Goal: Task Accomplishment & Management: Use online tool/utility

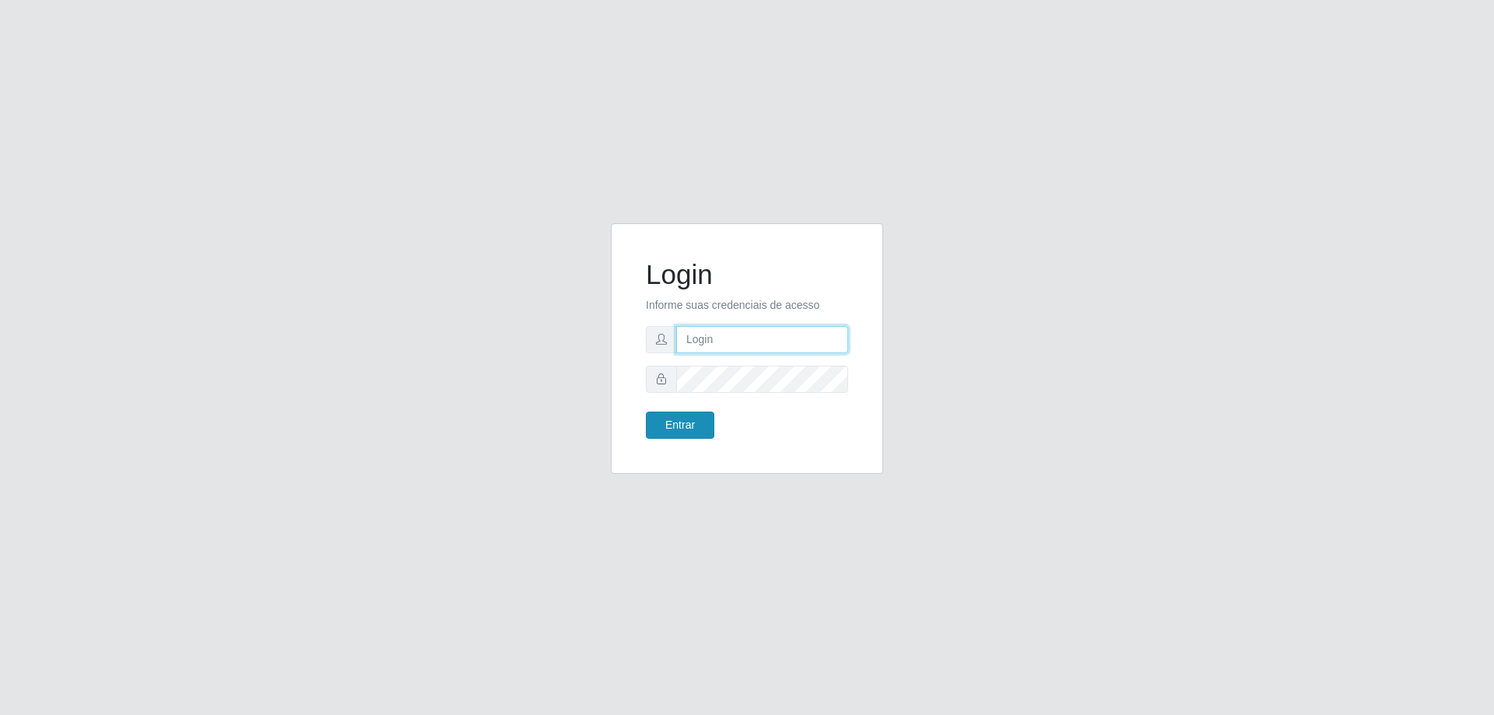
type input "mayara@frigomaster"
click at [669, 415] on button "Entrar" at bounding box center [680, 425] width 68 height 27
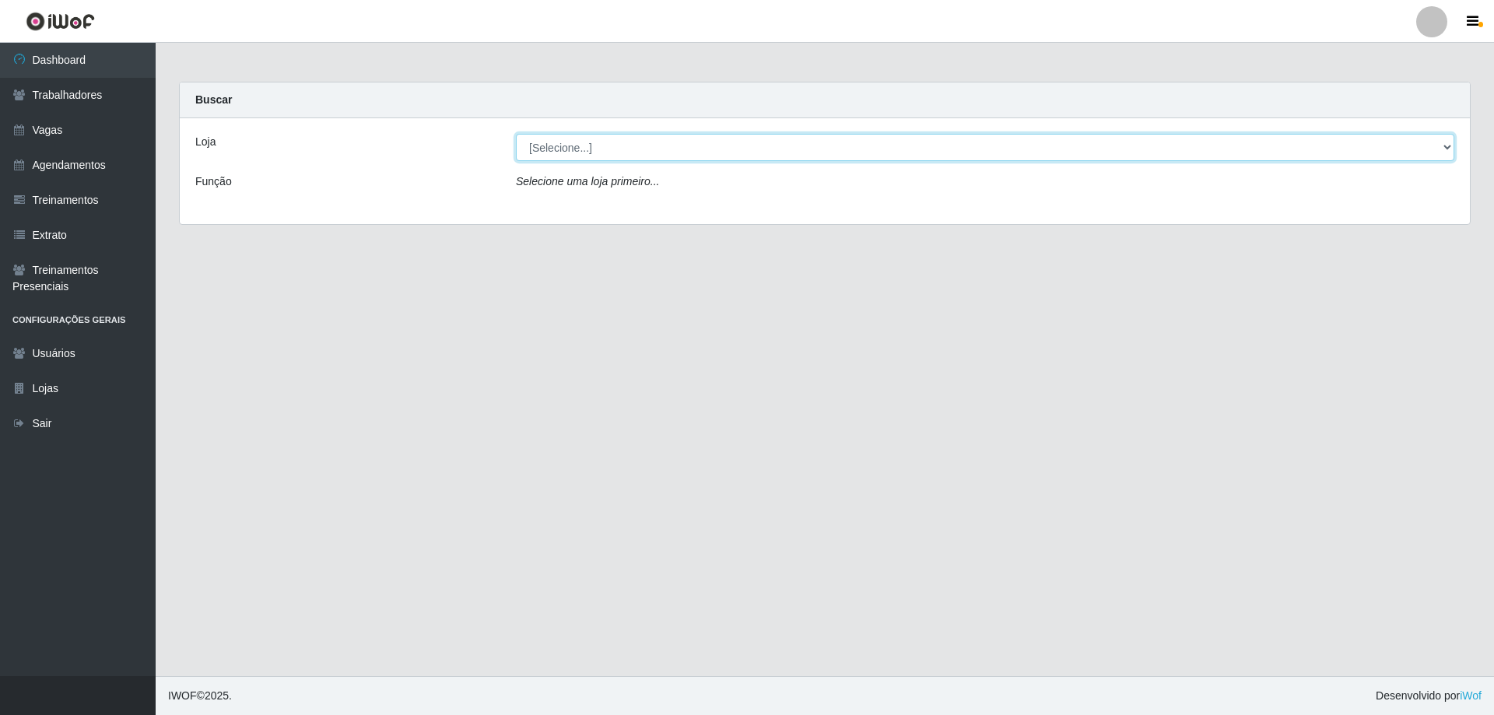
click at [736, 148] on select "[Selecione...] FrigoMaster" at bounding box center [985, 147] width 938 height 27
select select "392"
click at [516, 134] on select "[Selecione...] FrigoMaster" at bounding box center [985, 147] width 938 height 27
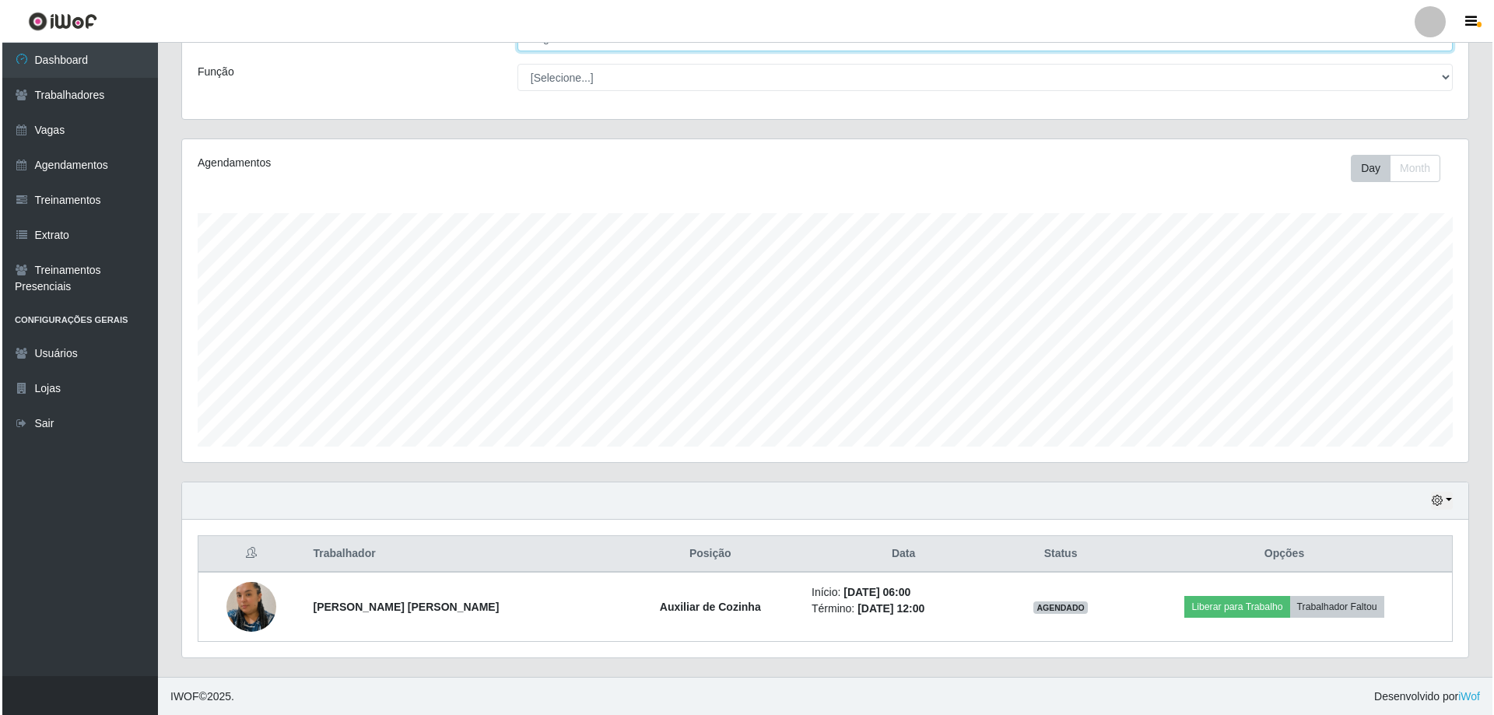
scroll to position [110, 0]
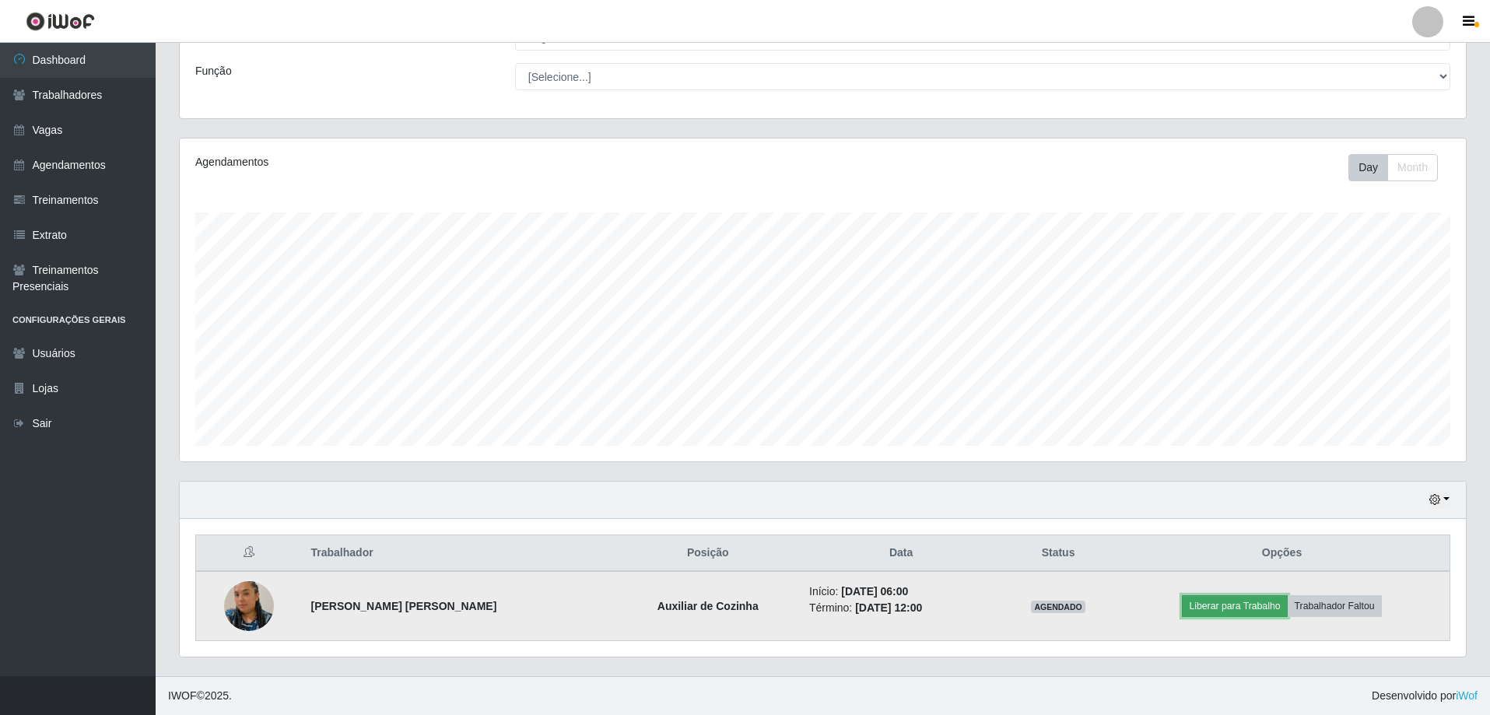
click at [1201, 602] on button "Liberar para Trabalho" at bounding box center [1234, 606] width 105 height 22
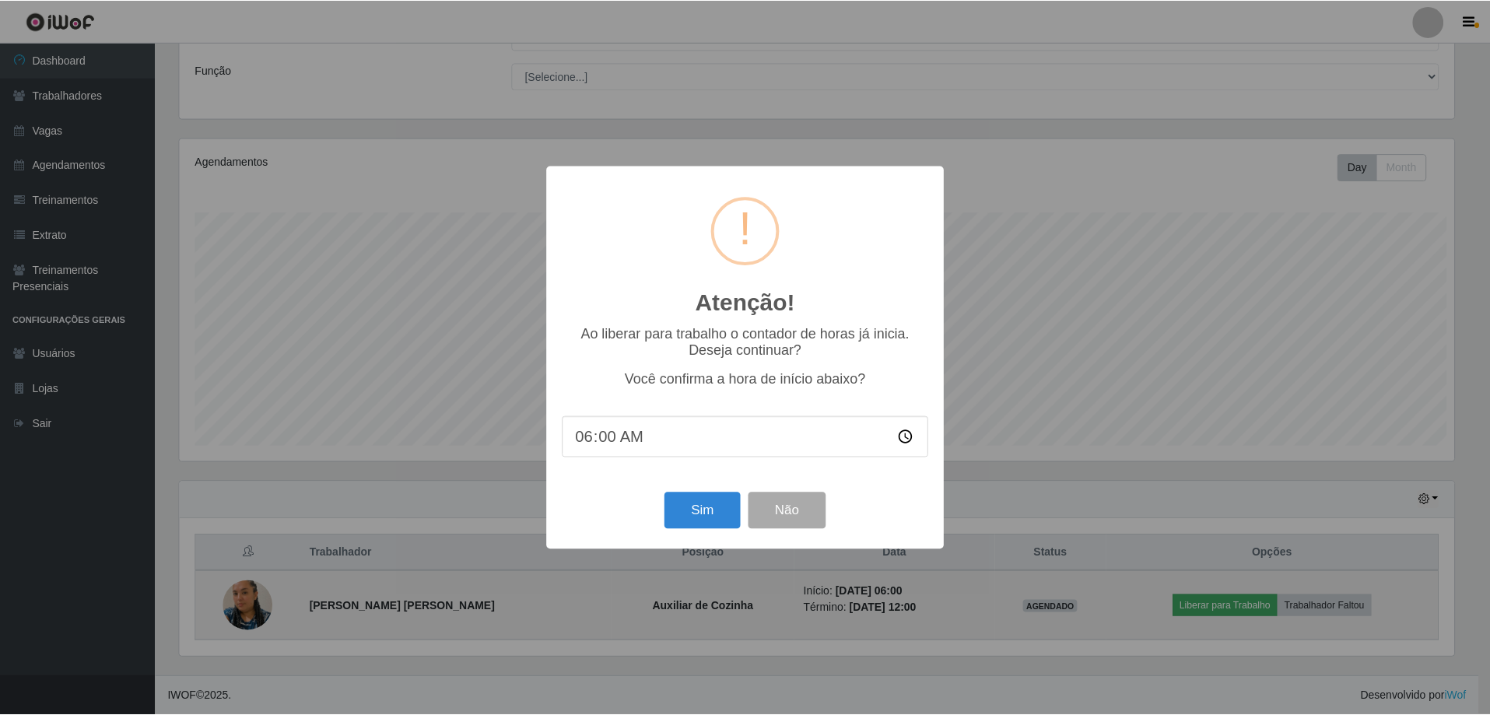
scroll to position [323, 1278]
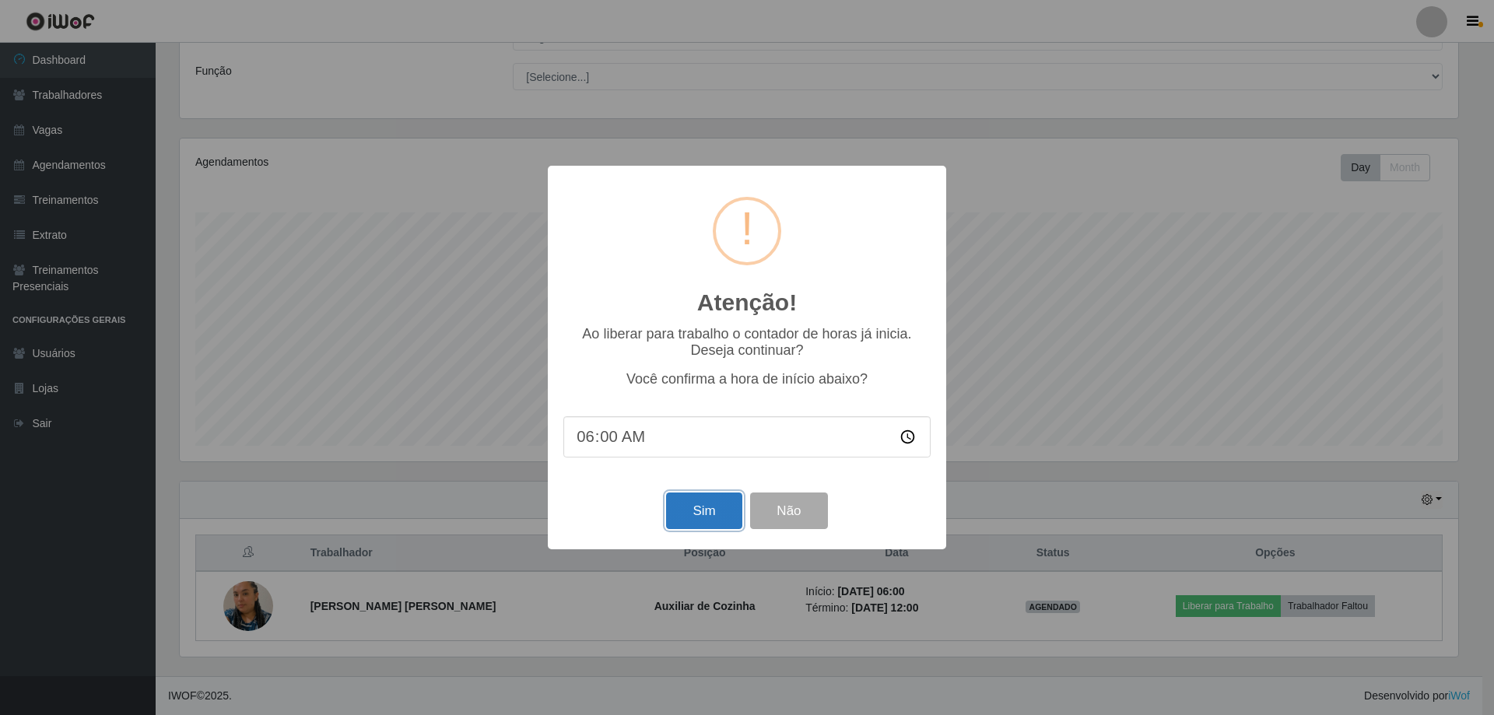
click at [691, 514] on button "Sim" at bounding box center [703, 511] width 75 height 37
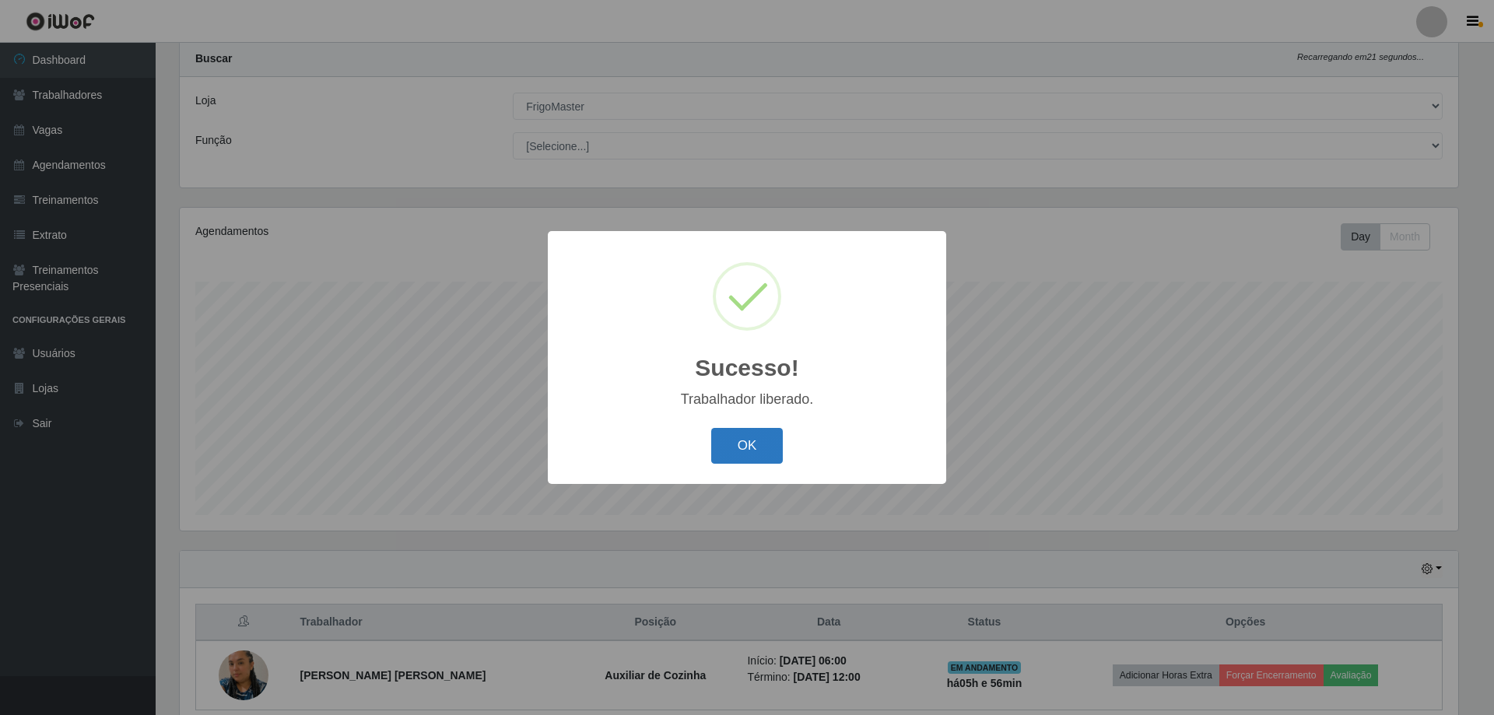
click at [725, 449] on button "OK" at bounding box center [747, 446] width 72 height 37
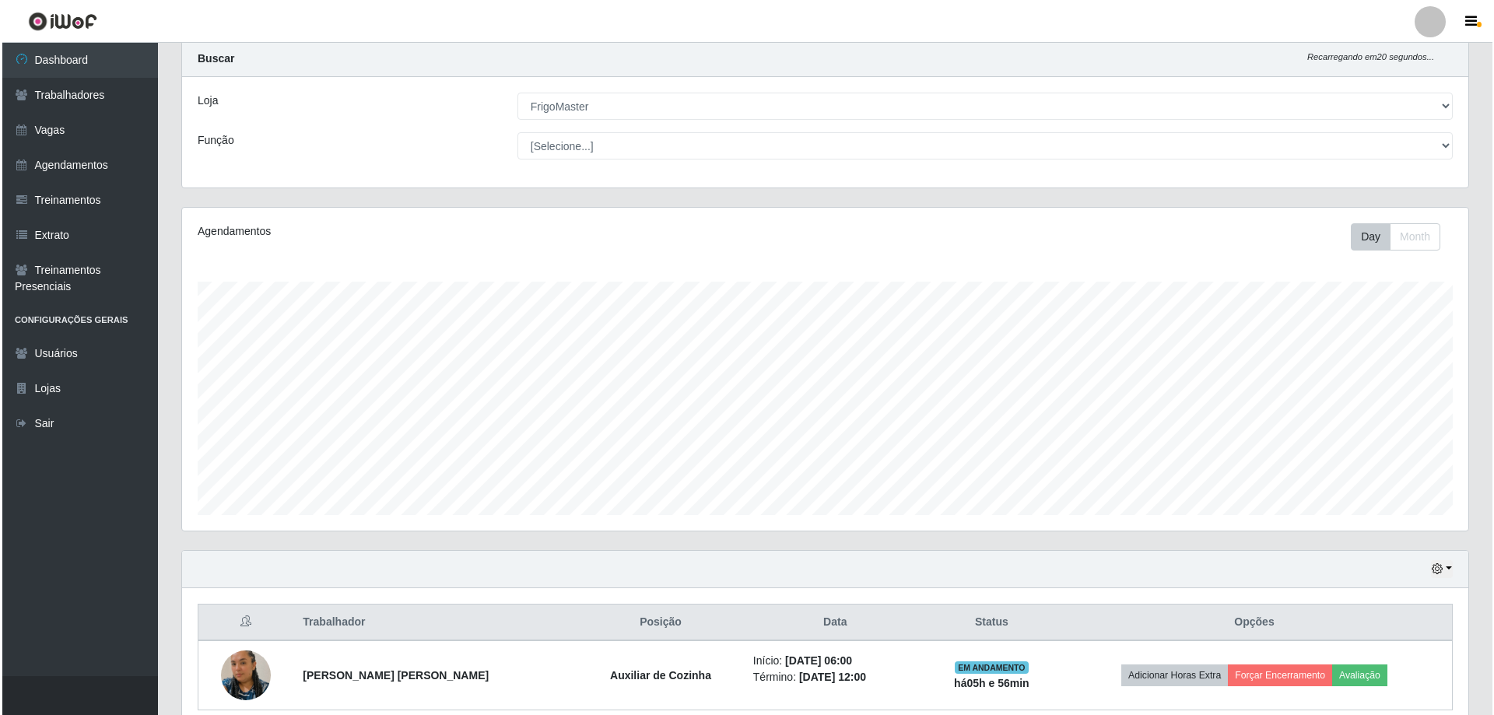
scroll to position [323, 1286]
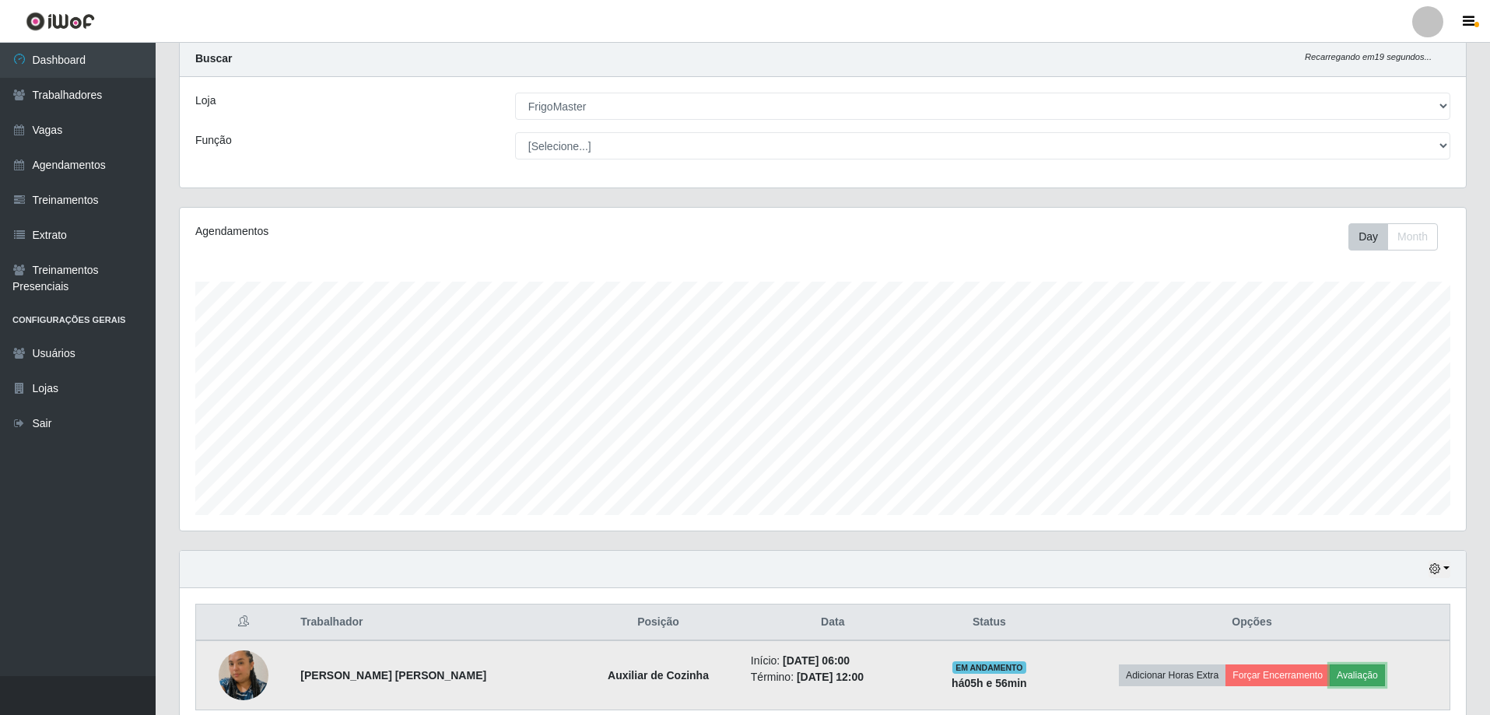
click at [1370, 679] on button "Avaliação" at bounding box center [1357, 676] width 55 height 22
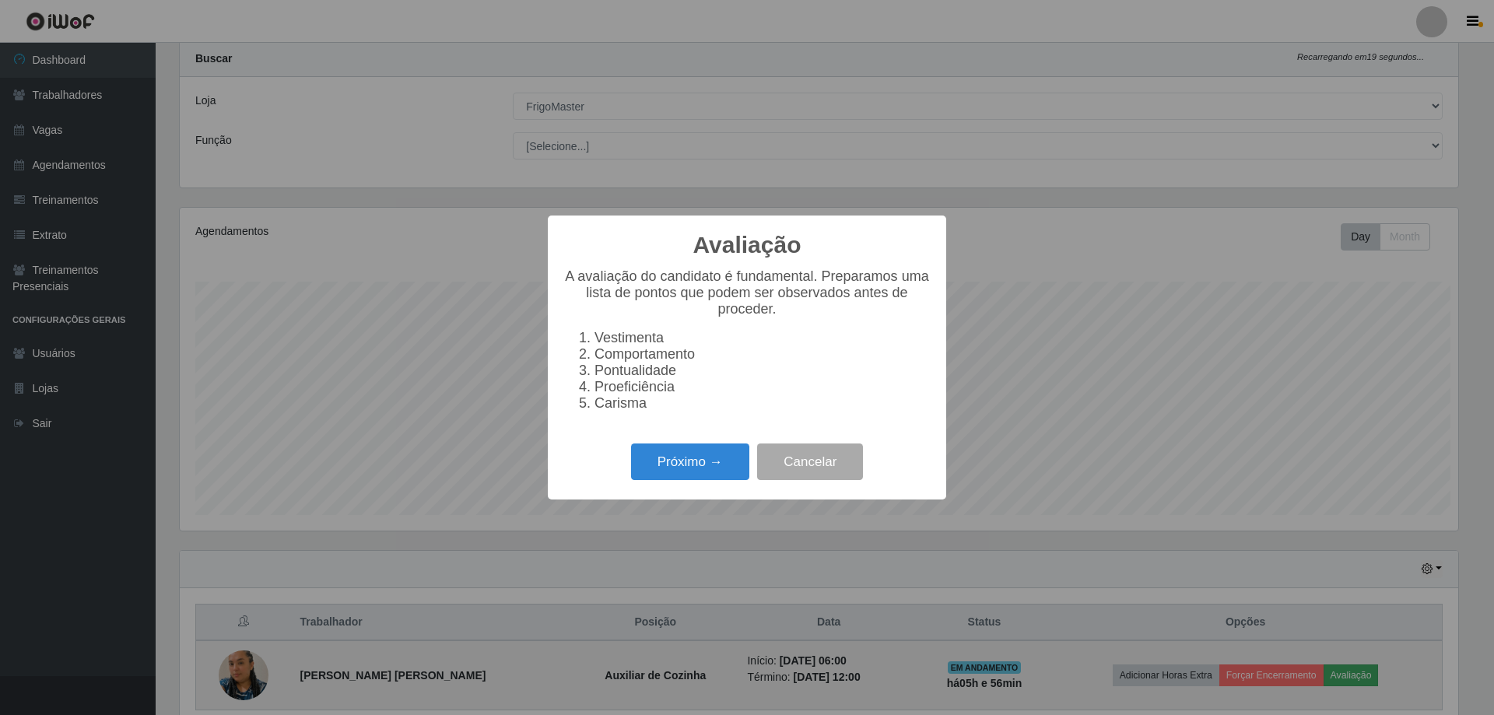
scroll to position [323, 1278]
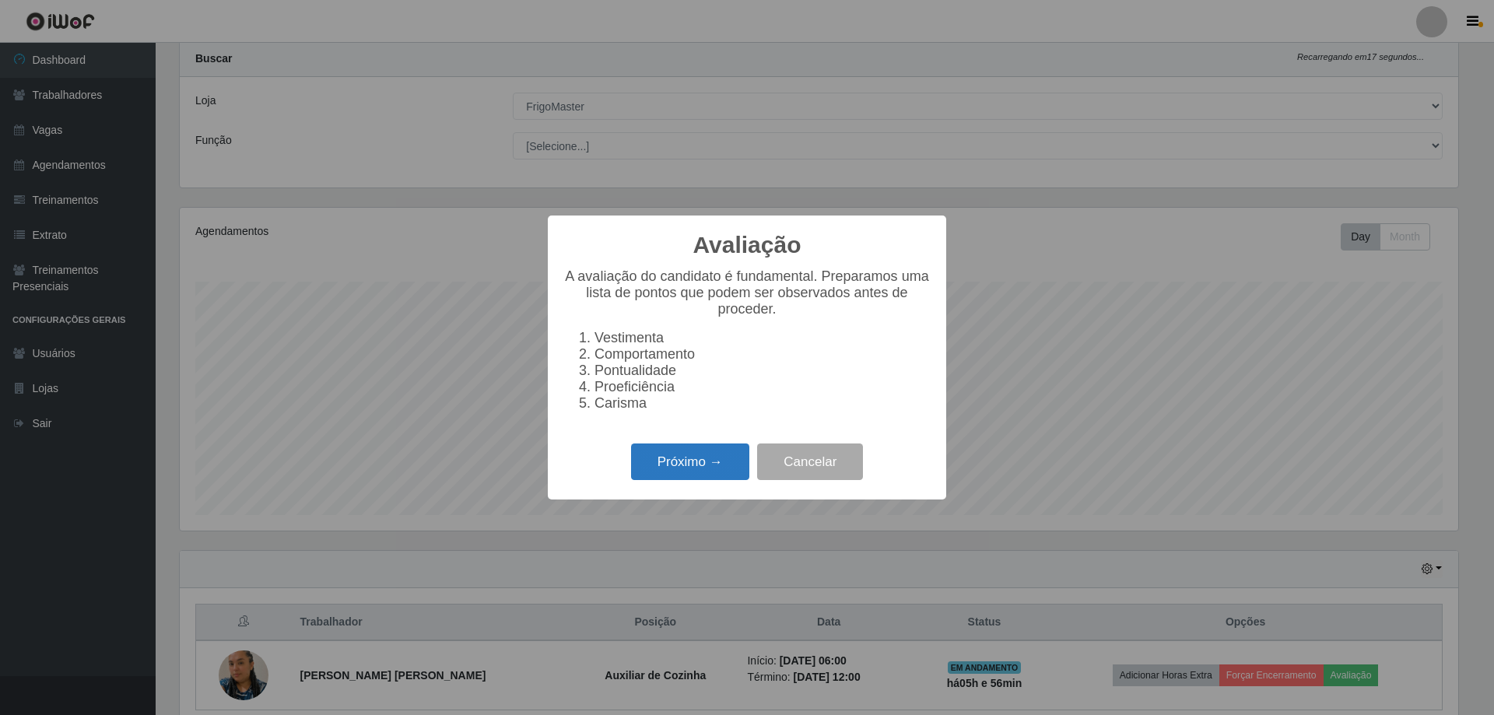
click at [686, 473] on button "Próximo →" at bounding box center [690, 462] width 118 height 37
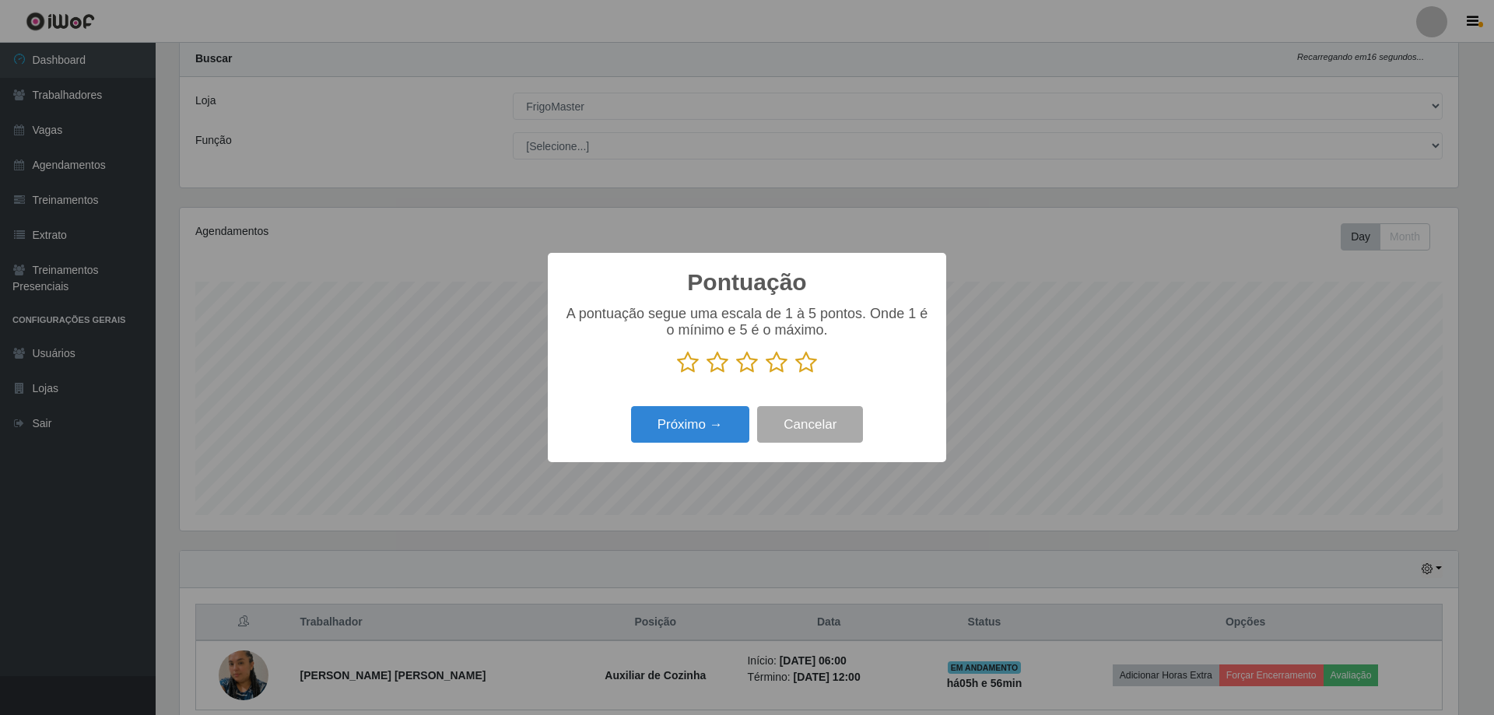
click at [807, 372] on icon at bounding box center [806, 362] width 22 height 23
click at [795, 374] on input "radio" at bounding box center [795, 374] width 0 height 0
click at [739, 404] on div "Próximo → Cancelar" at bounding box center [746, 424] width 367 height 44
click at [724, 423] on button "Próximo →" at bounding box center [690, 424] width 118 height 37
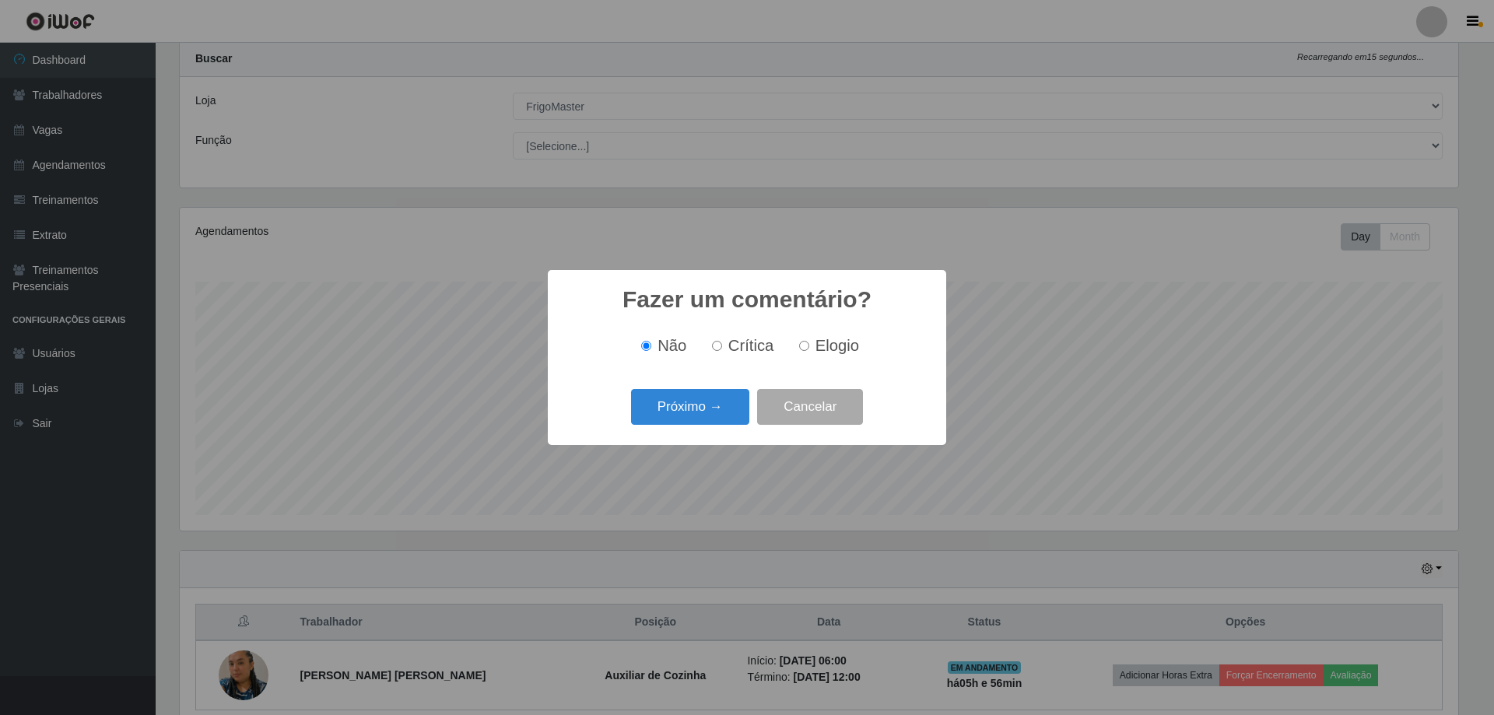
click at [724, 423] on button "Próximo →" at bounding box center [690, 407] width 118 height 37
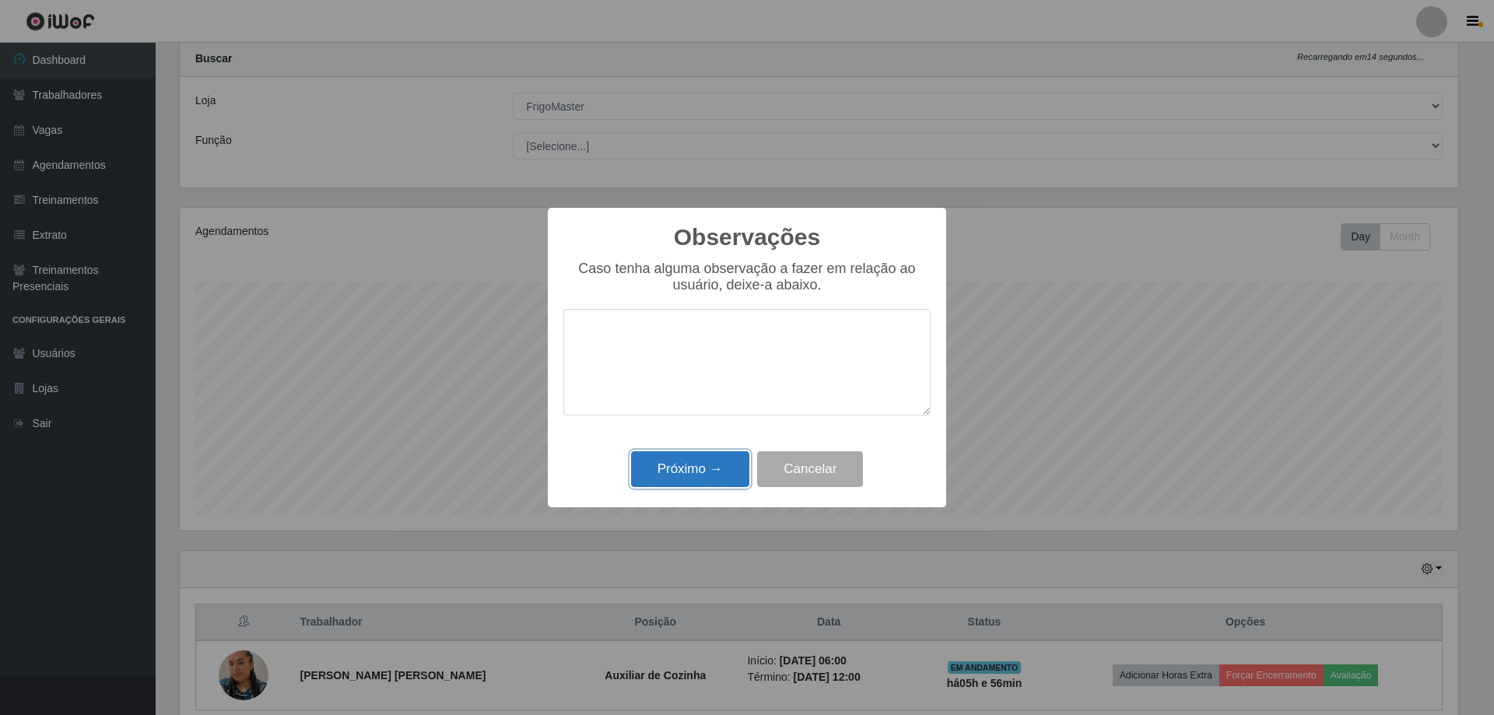
click at [716, 471] on button "Próximo →" at bounding box center [690, 469] width 118 height 37
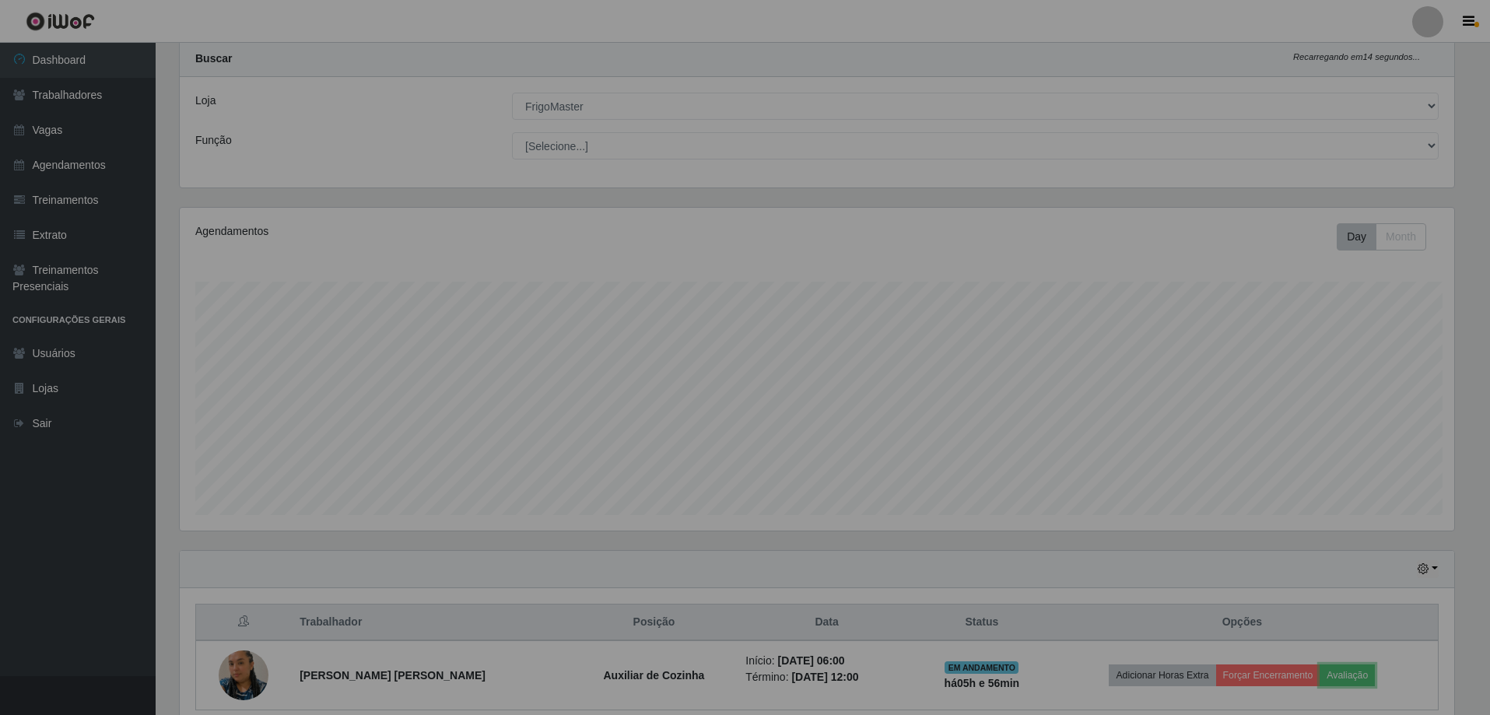
scroll to position [323, 1286]
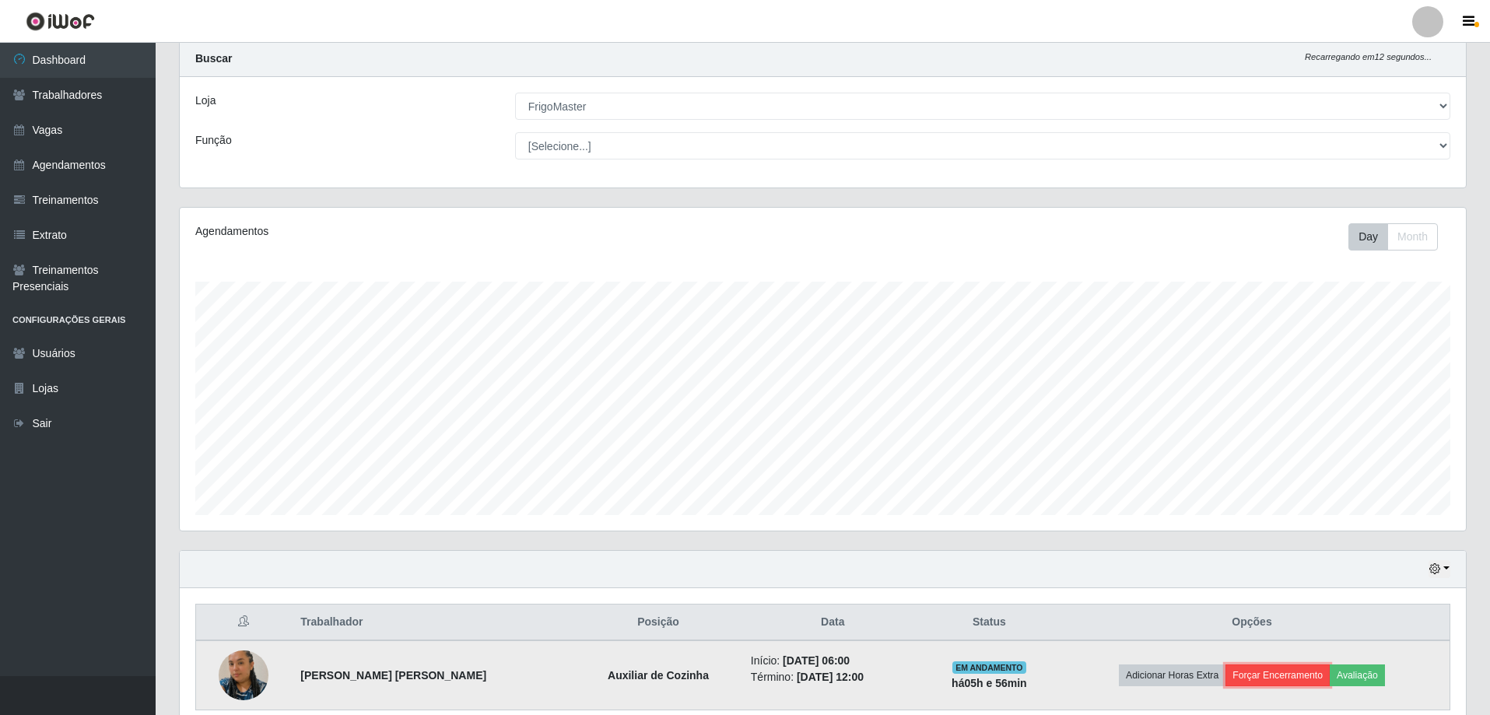
click at [1271, 672] on button "Forçar Encerramento" at bounding box center [1278, 676] width 104 height 22
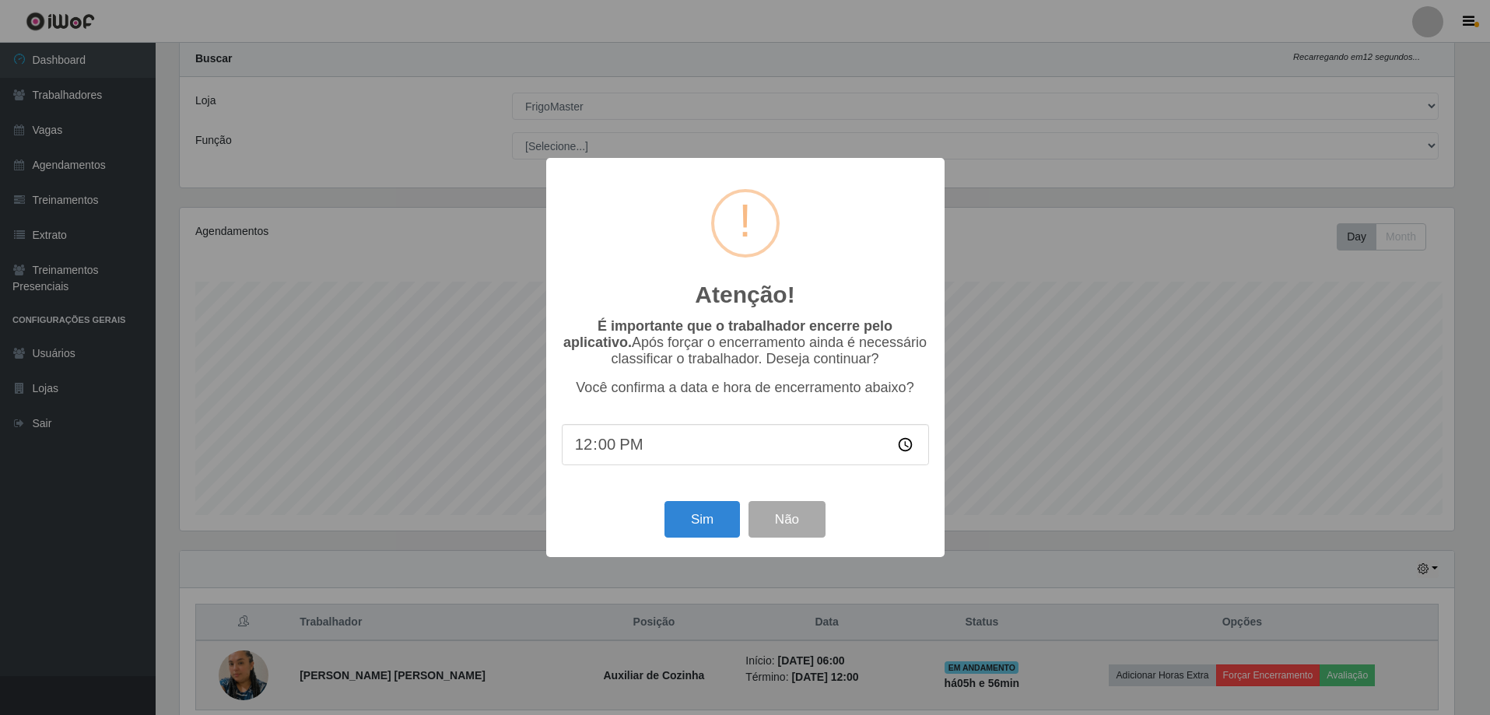
scroll to position [323, 1278]
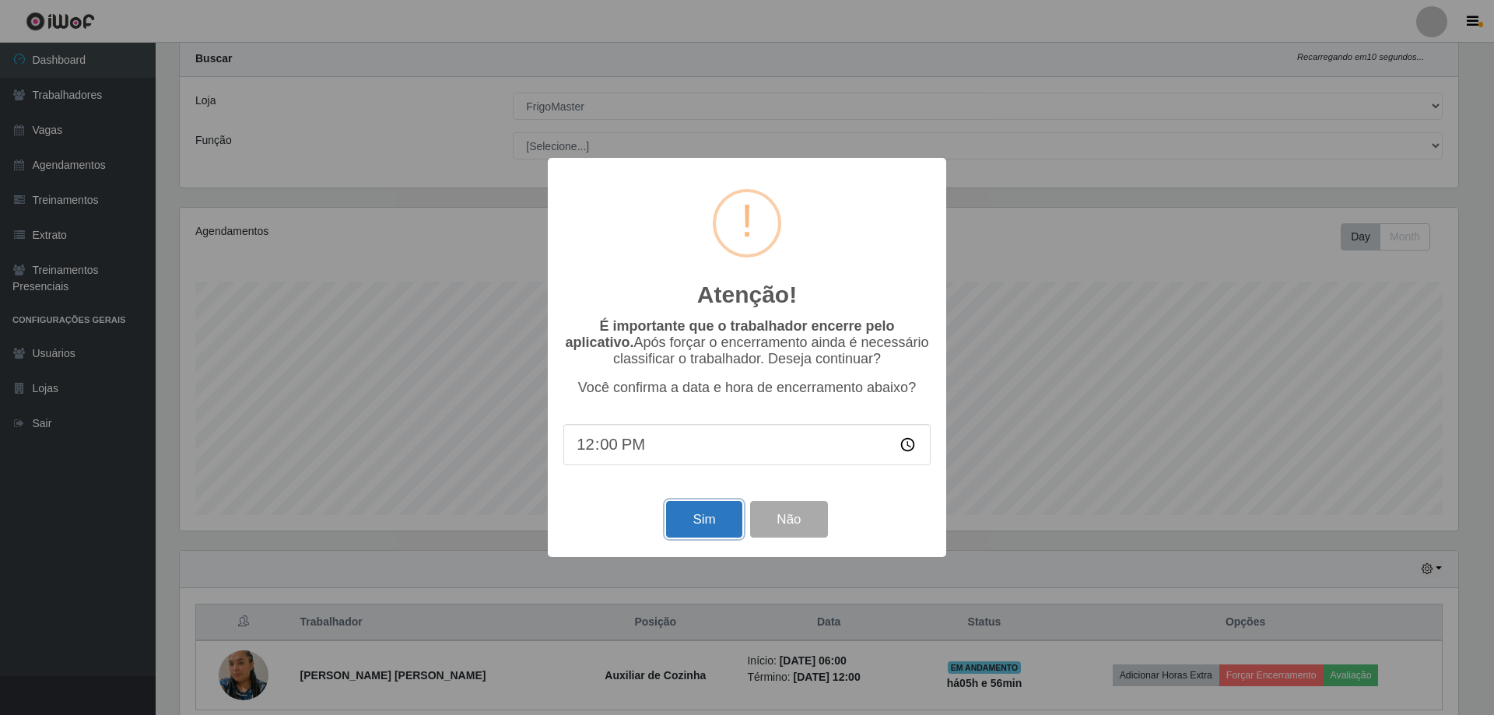
click at [706, 516] on button "Sim" at bounding box center [703, 519] width 75 height 37
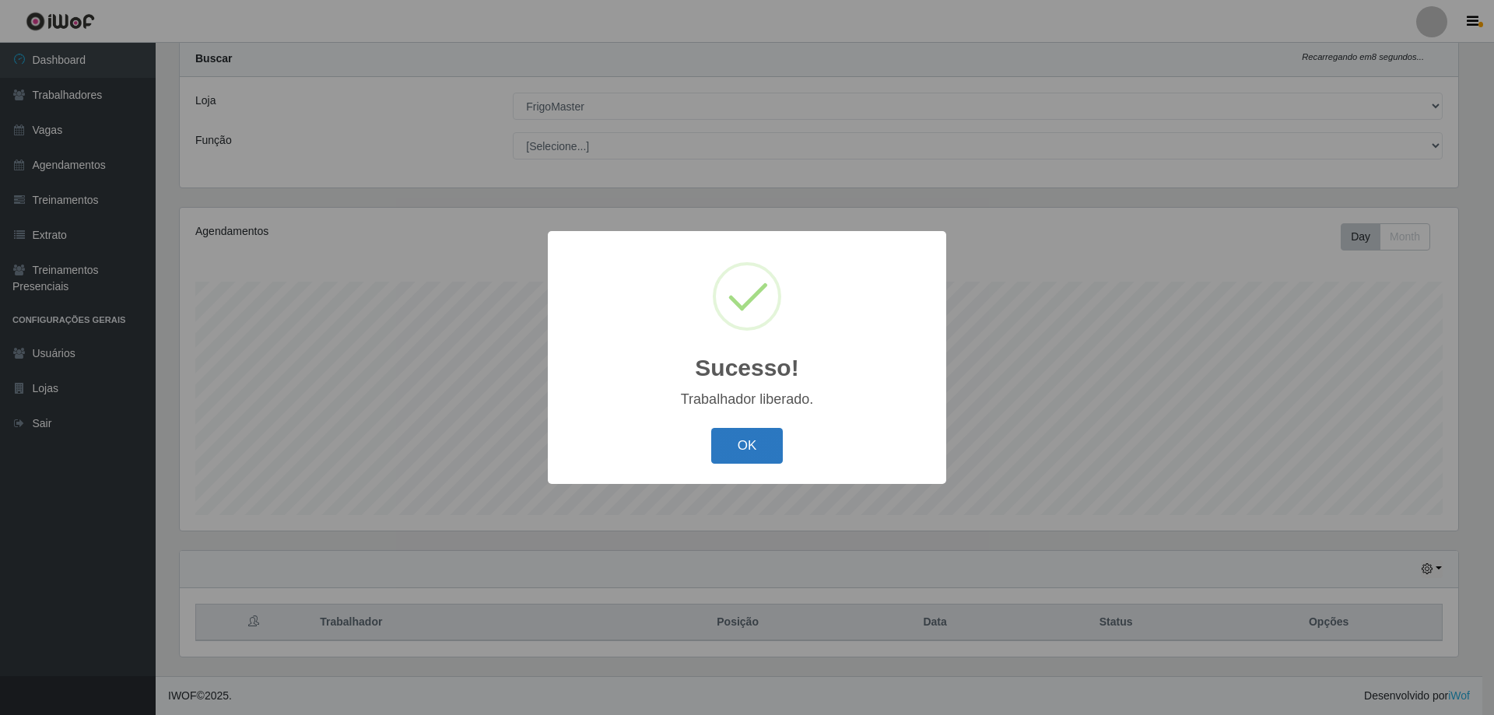
click at [735, 458] on button "OK" at bounding box center [747, 446] width 72 height 37
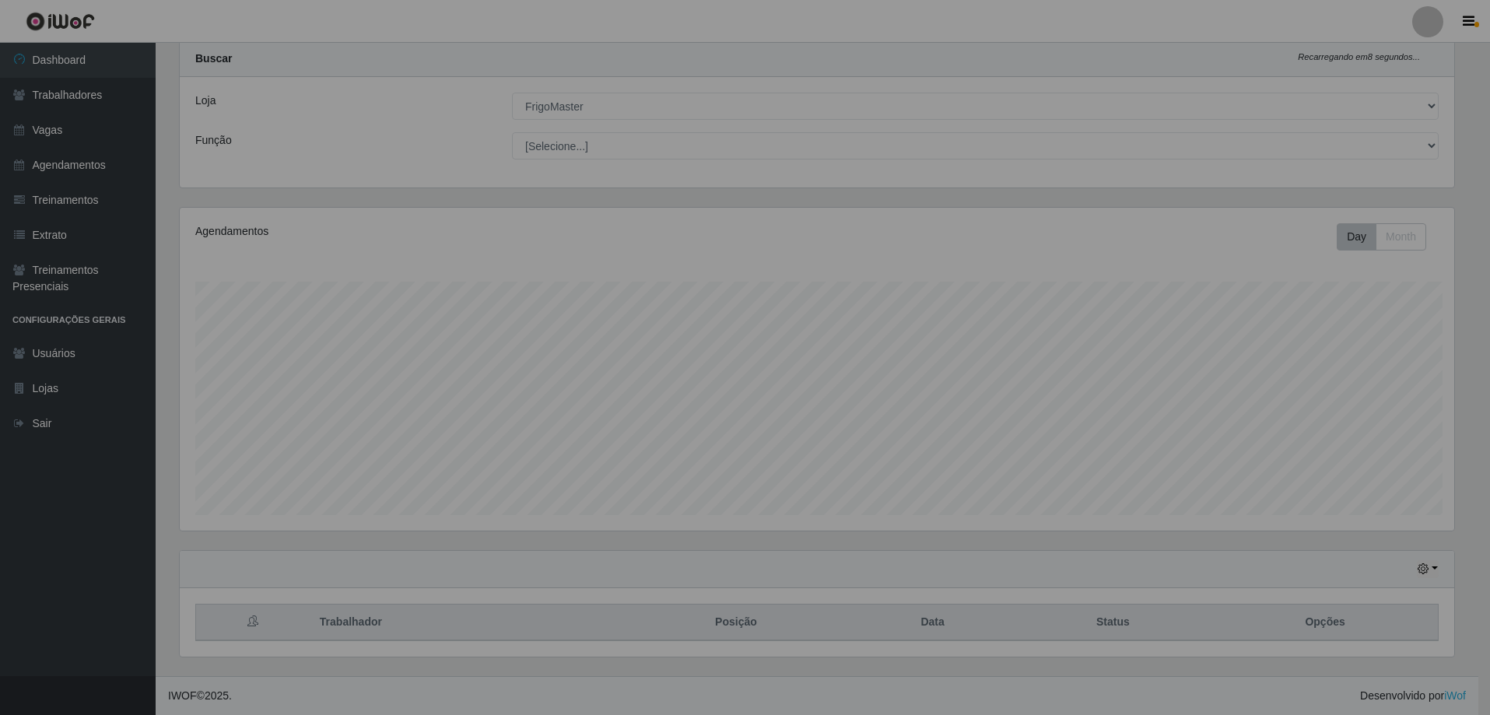
scroll to position [323, 1286]
